Goal: Obtain resource: Download file/media

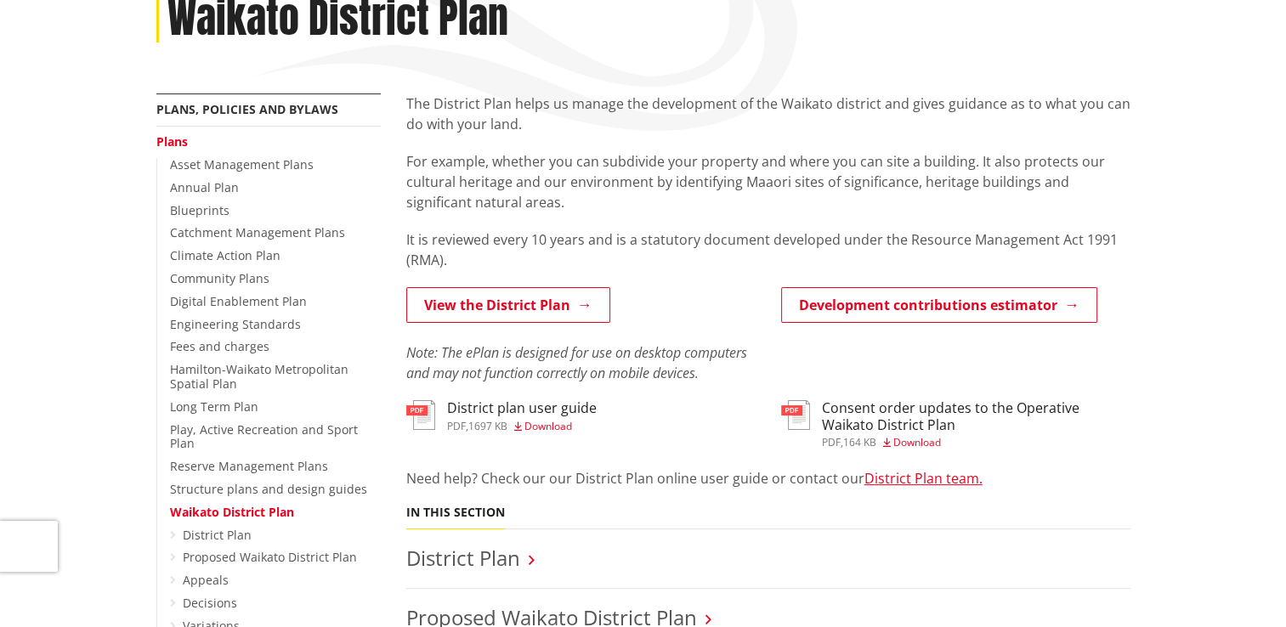
scroll to position [255, 0]
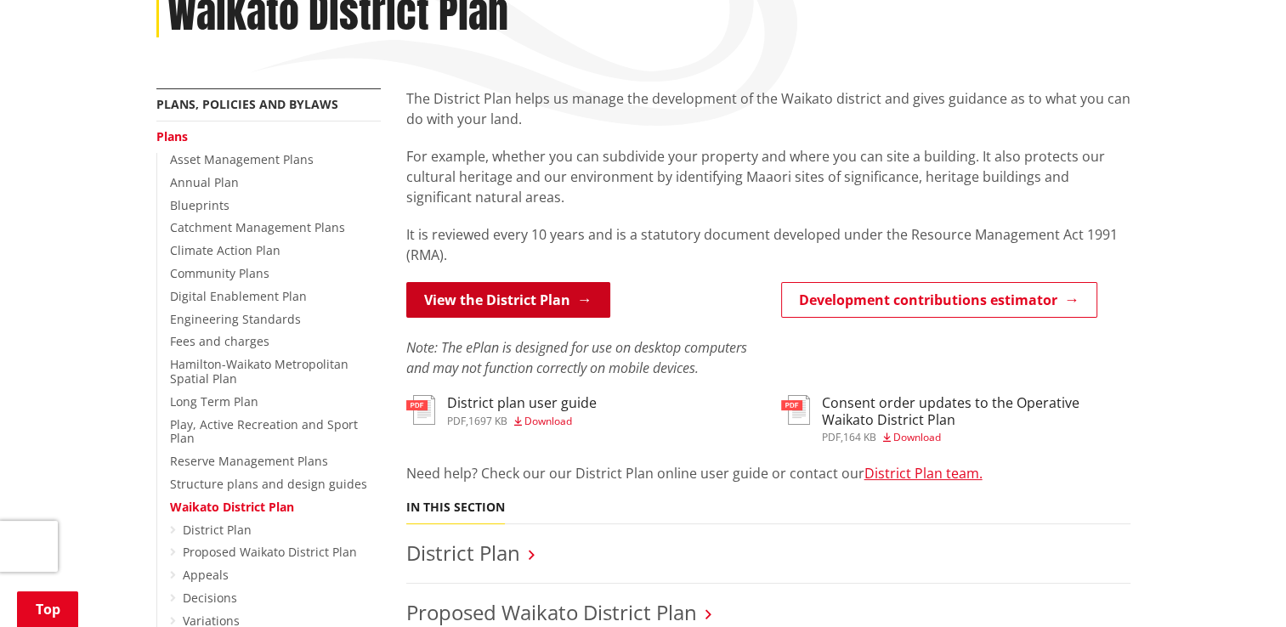
click at [554, 301] on link "View the District Plan" at bounding box center [508, 300] width 204 height 36
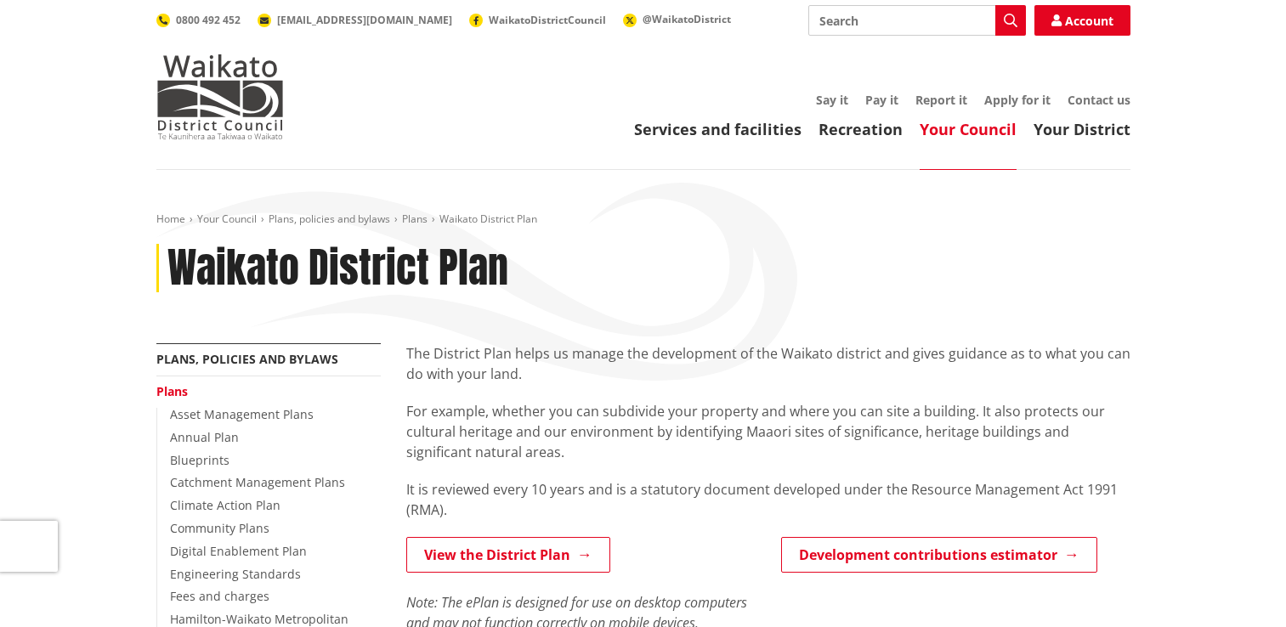
scroll to position [255, 0]
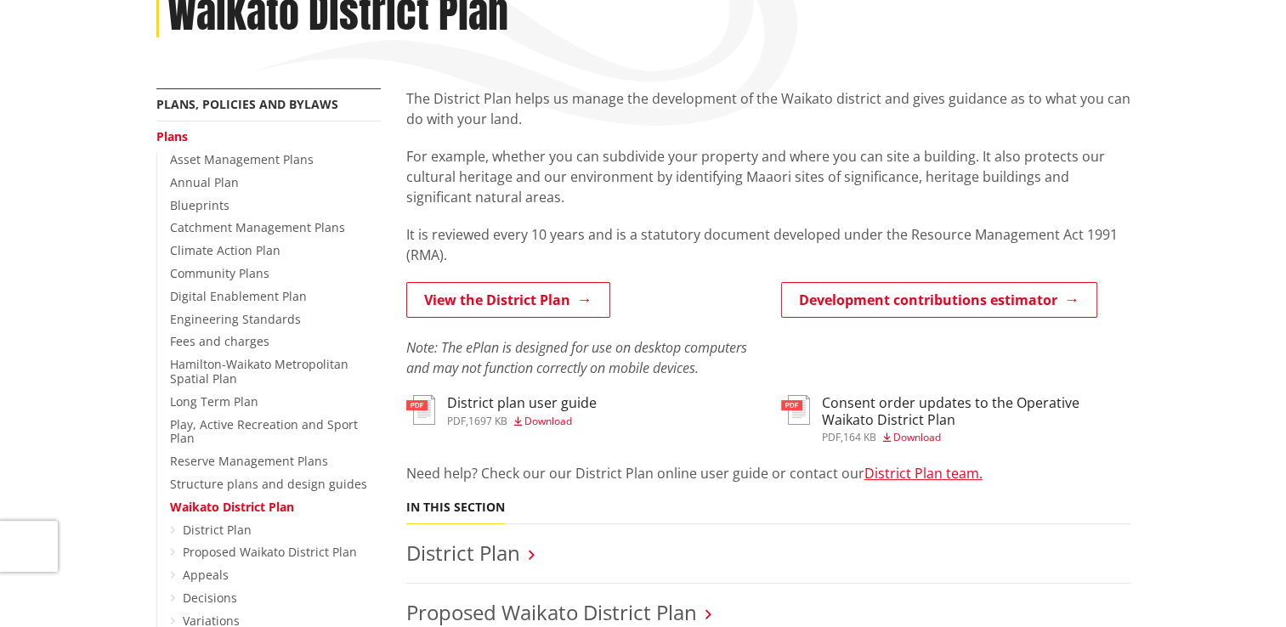
click at [552, 423] on span "Download" at bounding box center [549, 421] width 48 height 14
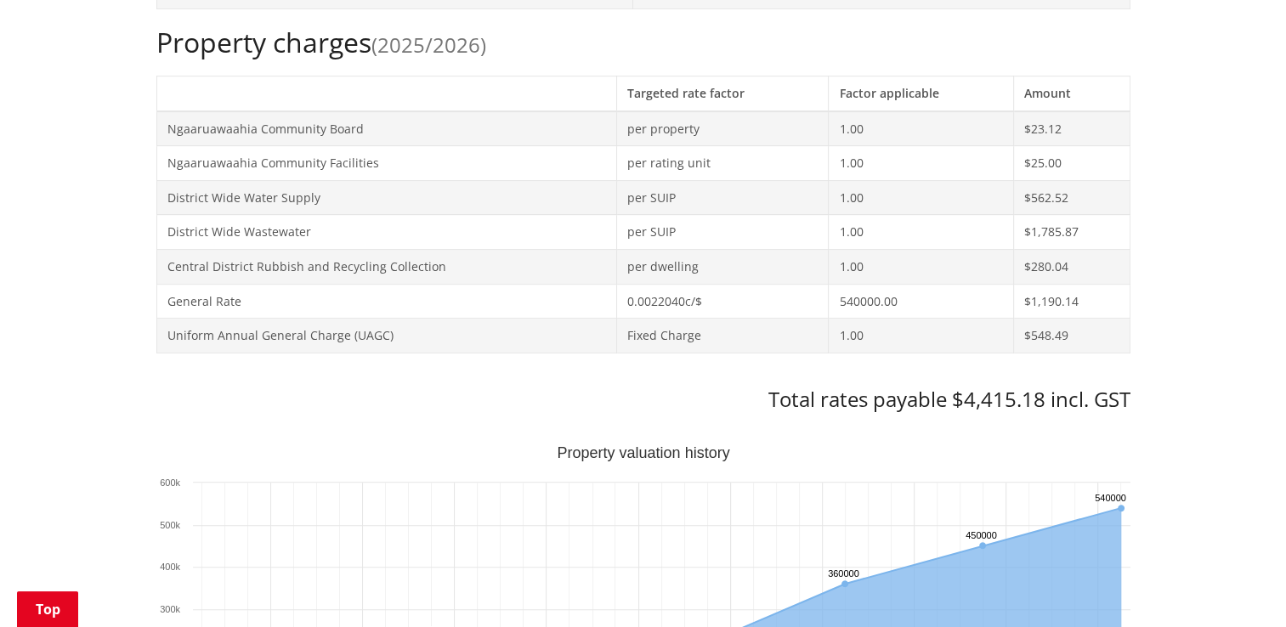
scroll to position [510, 0]
